Goal: Obtain resource: Download file/media

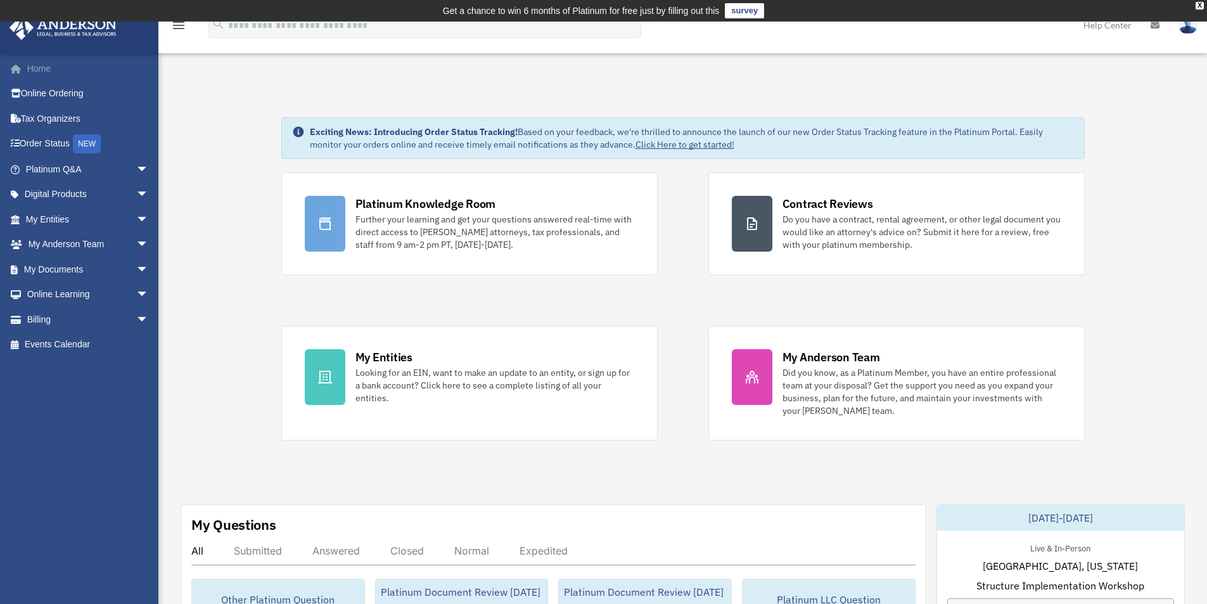
click at [48, 68] on link "Home" at bounding box center [88, 68] width 159 height 25
click at [78, 271] on link "My Documents arrow_drop_down" at bounding box center [88, 269] width 159 height 25
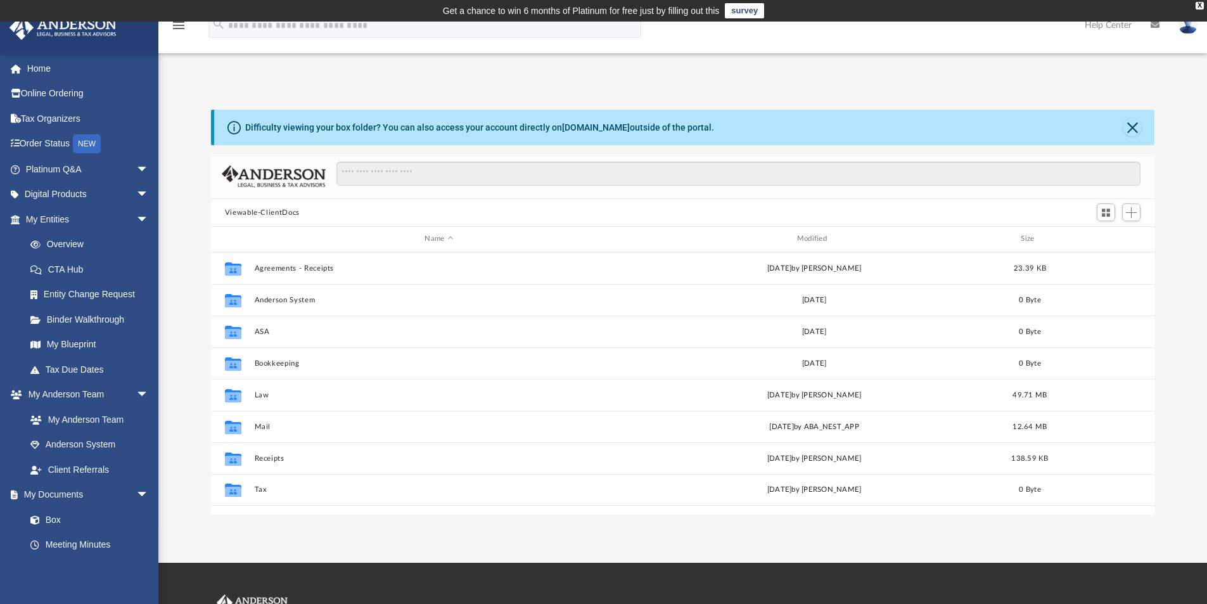
scroll to position [279, 934]
click at [101, 291] on link "Entity Change Request" at bounding box center [93, 294] width 150 height 25
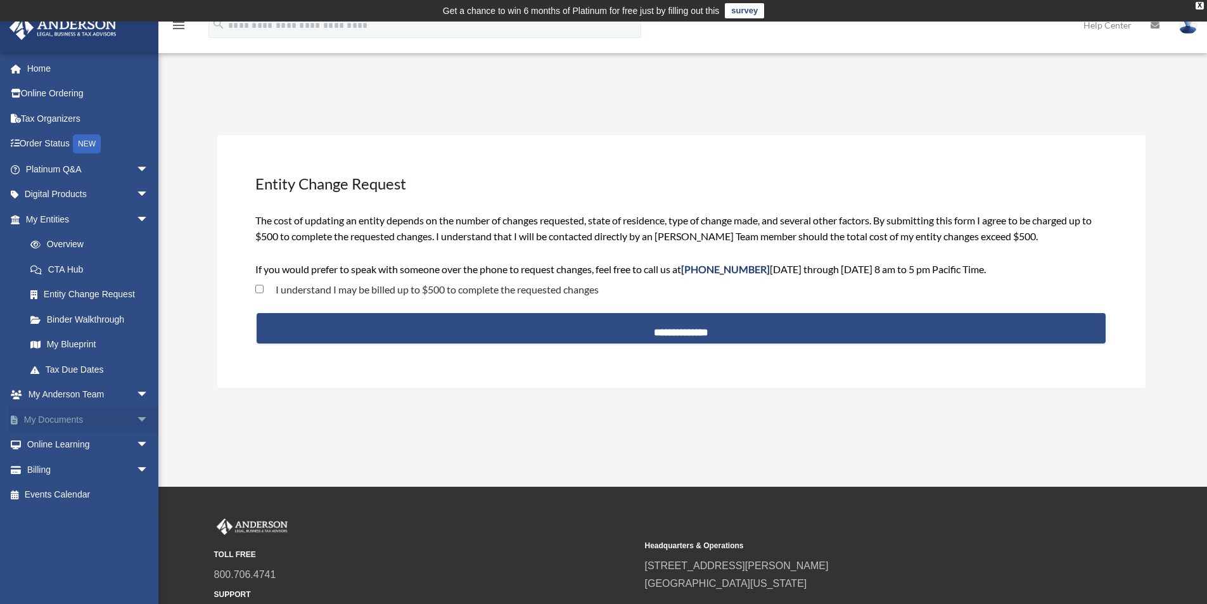
click at [78, 418] on link "My Documents arrow_drop_down" at bounding box center [88, 419] width 159 height 25
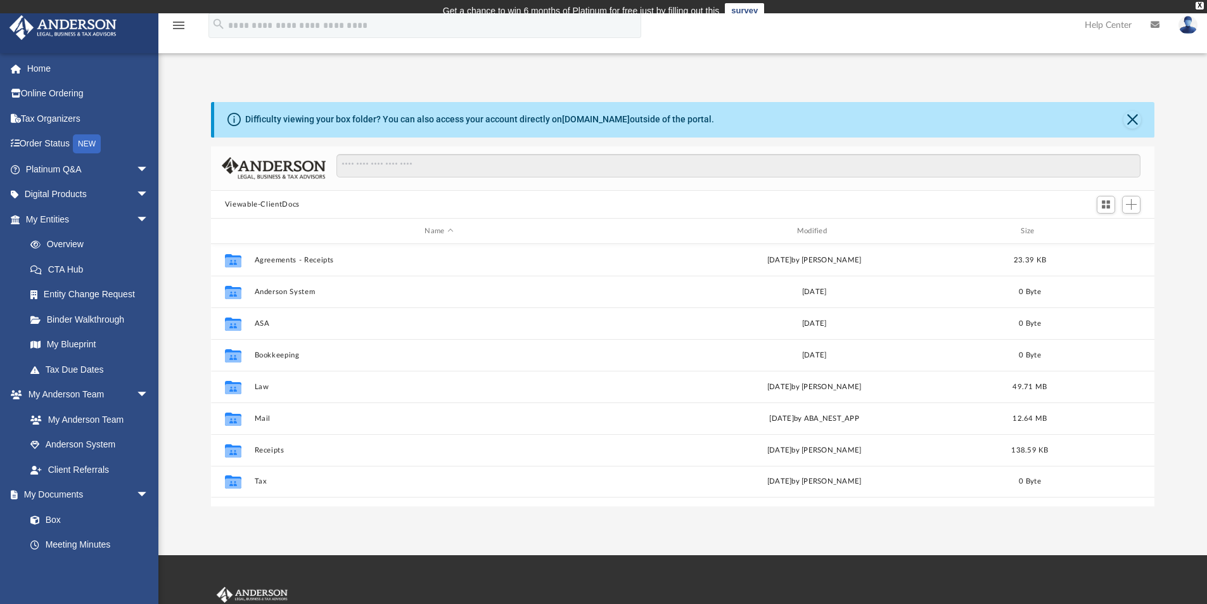
scroll to position [279, 934]
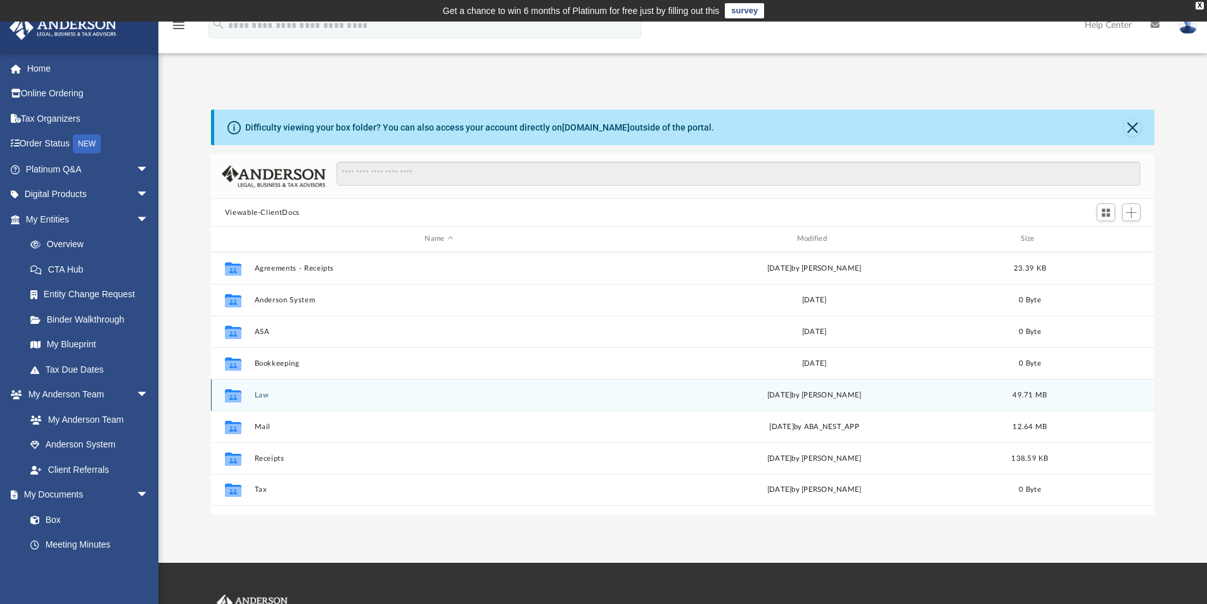
click at [262, 393] on button "Law" at bounding box center [438, 395] width 369 height 8
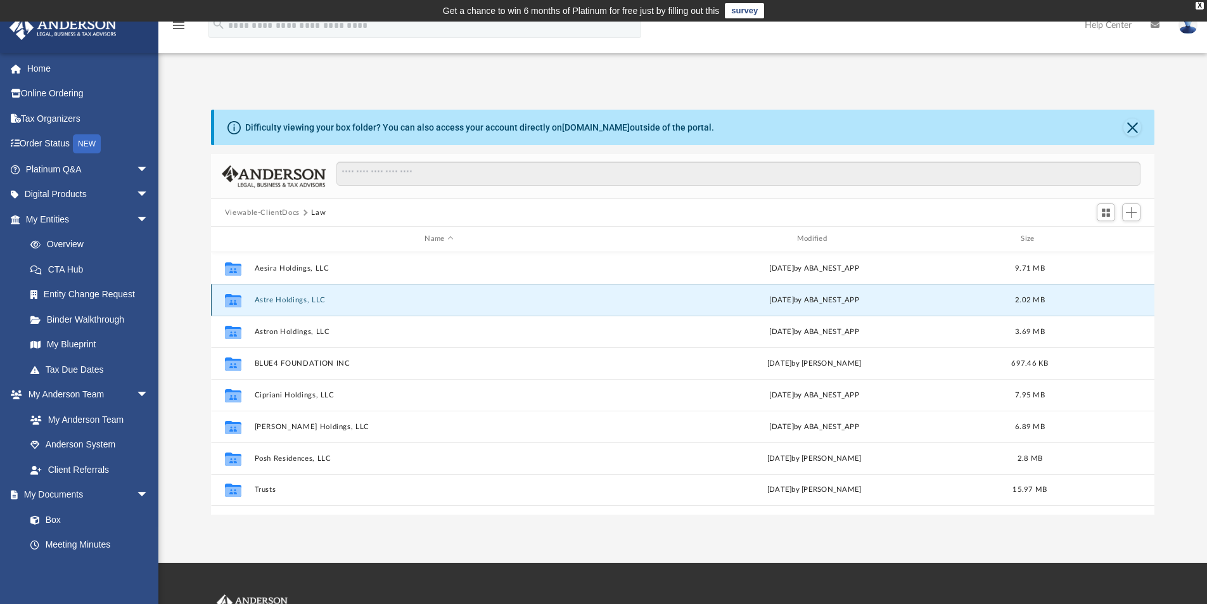
click at [284, 298] on button "Astre Holdings, LLC" at bounding box center [438, 300] width 369 height 8
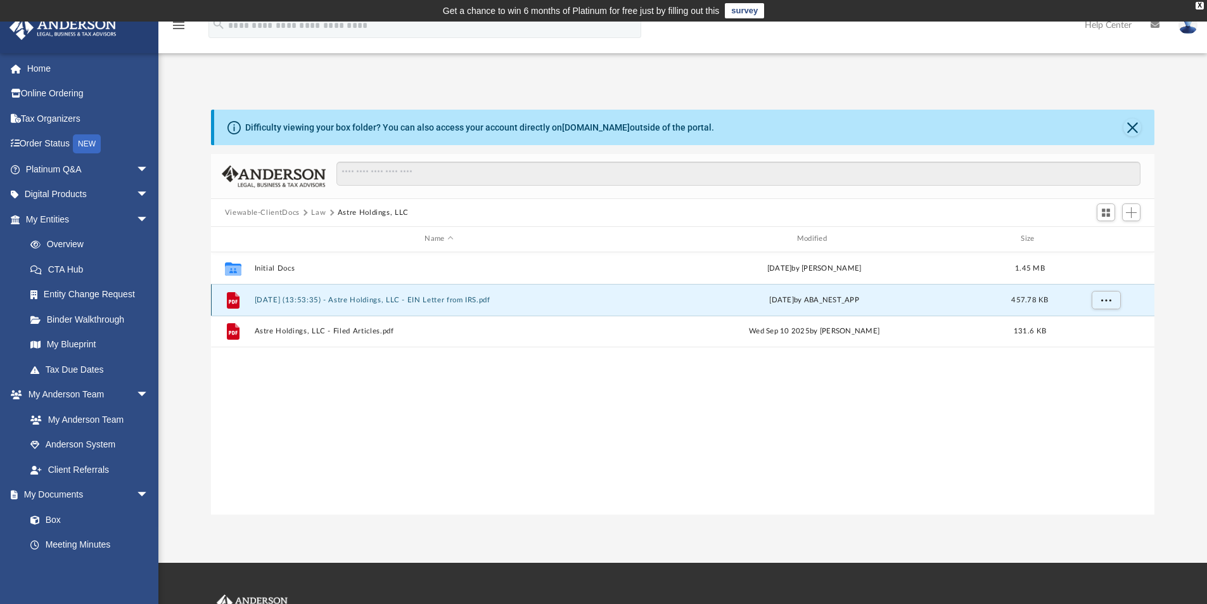
click at [409, 297] on button "2025.09.23 (13:53:35) - Astre Holdings, LLC - EIN Letter from IRS.pdf" at bounding box center [438, 300] width 369 height 8
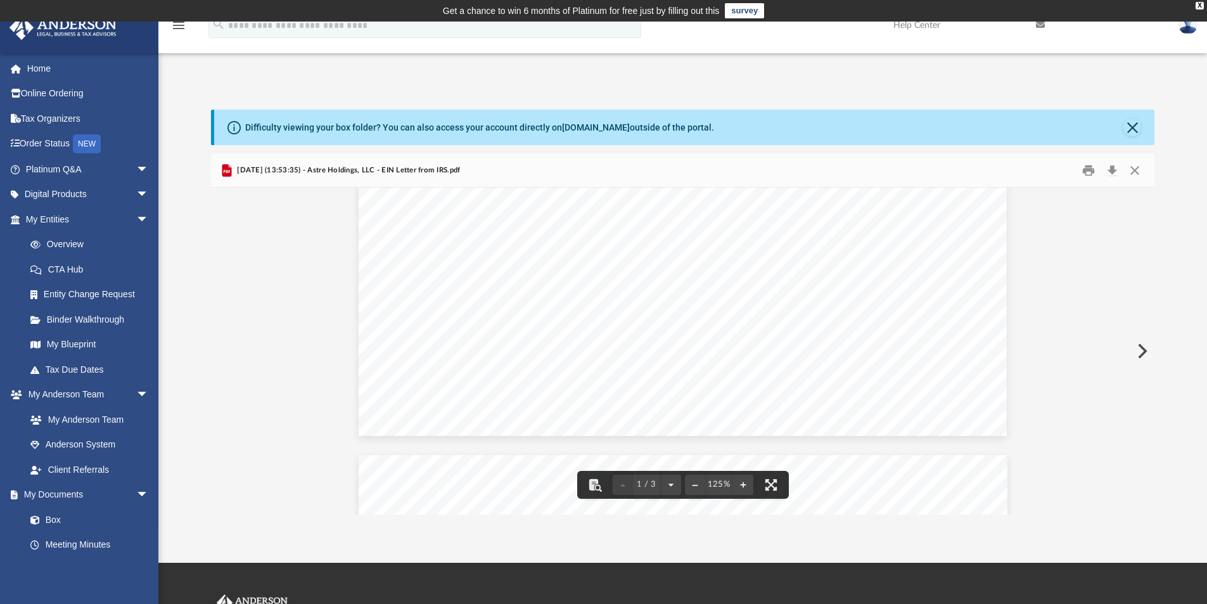
scroll to position [0, 0]
click at [1133, 167] on button "Close" at bounding box center [1134, 171] width 23 height 20
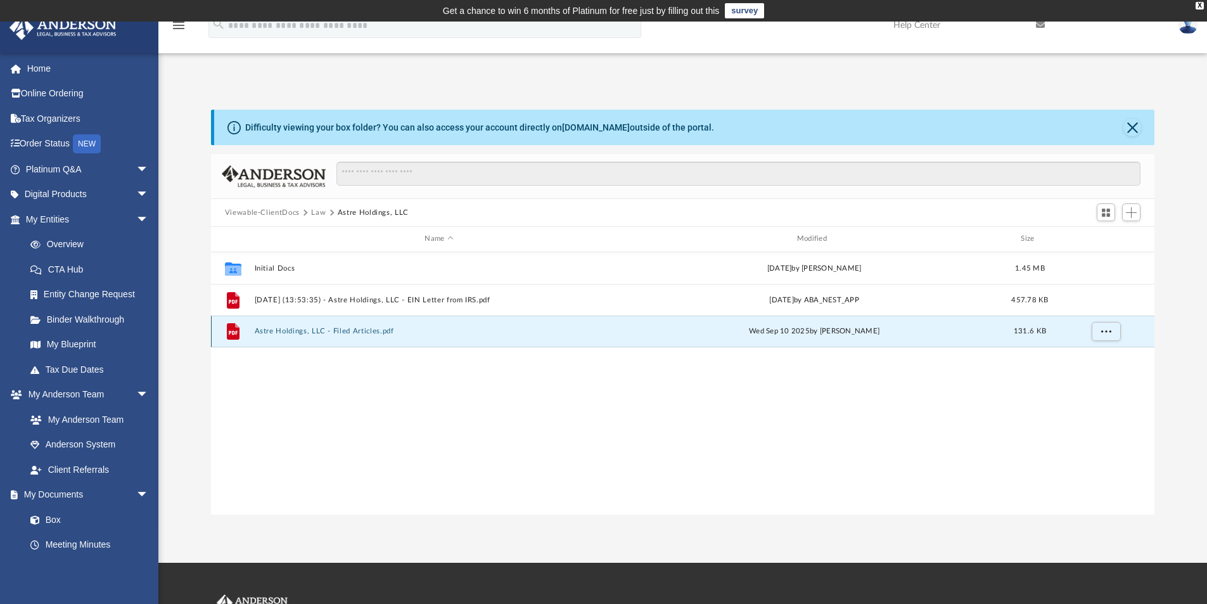
click at [343, 328] on button "Astre Holdings, LLC - Filed Articles.pdf" at bounding box center [438, 331] width 369 height 8
